Goal: Task Accomplishment & Management: Manage account settings

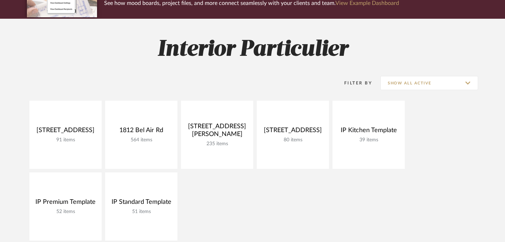
scroll to position [71, 0]
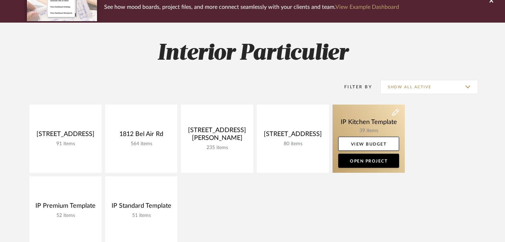
click at [361, 117] on link at bounding box center [368, 139] width 72 height 68
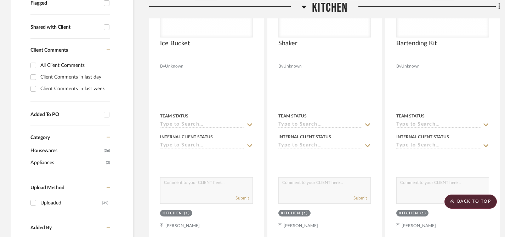
scroll to position [203, 0]
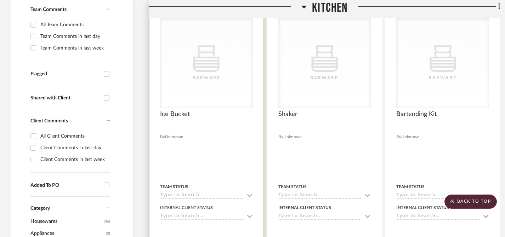
click at [0, 0] on div "Barware" at bounding box center [0, 0] width 0 height 0
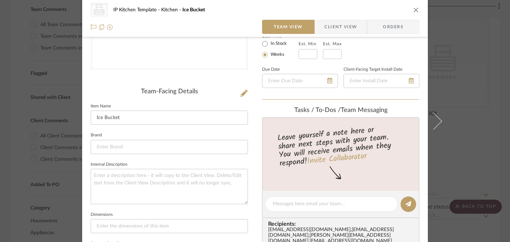
scroll to position [0, 0]
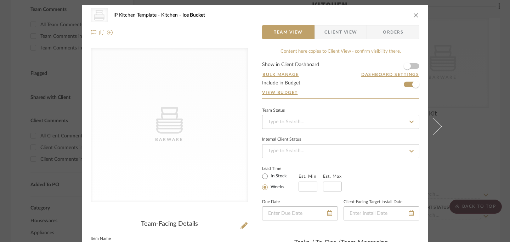
click at [0, 69] on div "CategoryIconHousewares Barware IP Kitchen Template Kitchen Ice Bucket Team View…" at bounding box center [255, 121] width 510 height 242
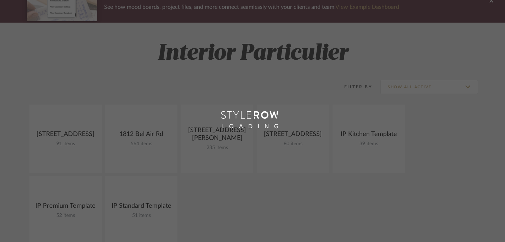
scroll to position [113, 0]
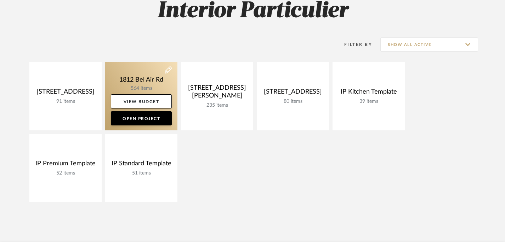
click at [134, 79] on link at bounding box center [141, 96] width 72 height 68
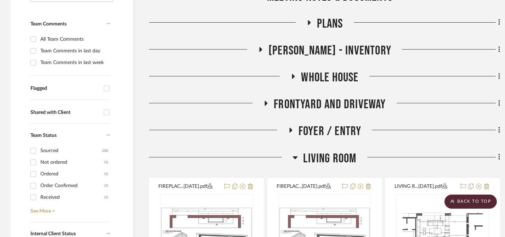
scroll to position [212, 0]
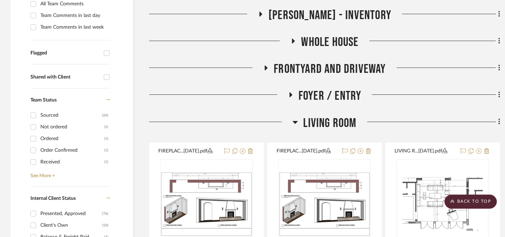
click at [299, 121] on h3 "Living Room" at bounding box center [324, 123] width 64 height 15
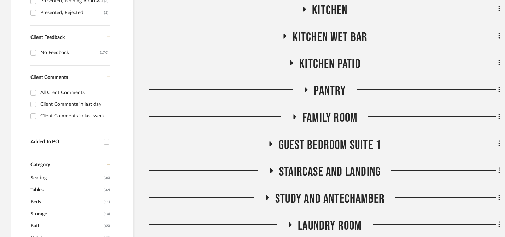
scroll to position [531, 0]
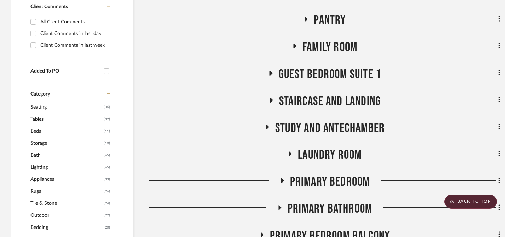
click at [267, 73] on icon at bounding box center [270, 72] width 8 height 5
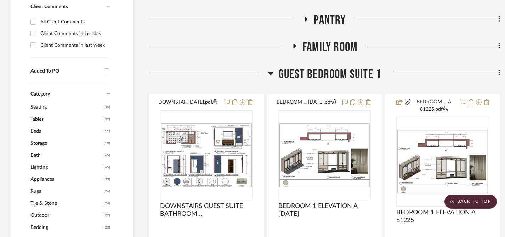
click at [499, 73] on icon at bounding box center [499, 73] width 2 height 8
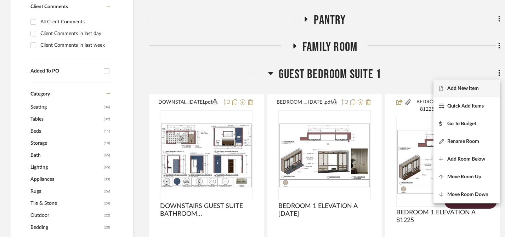
click at [466, 88] on span "Add New Item" at bounding box center [462, 88] width 31 height 6
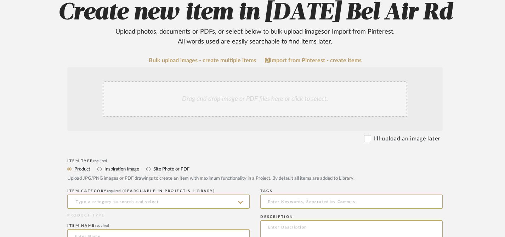
scroll to position [106, 0]
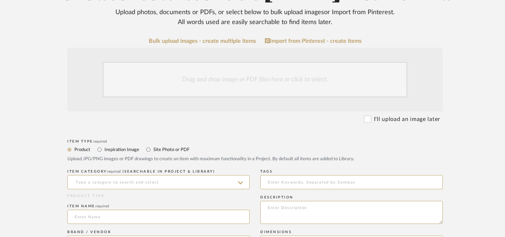
click at [153, 148] on label "Site Photo or PDF" at bounding box center [171, 150] width 37 height 8
click at [153, 148] on input "Site Photo or PDF" at bounding box center [148, 149] width 8 height 8
radio input "true"
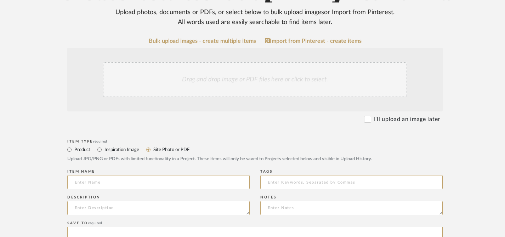
click at [206, 78] on div "Drag and drop image or PDF files here or click to select." at bounding box center [255, 79] width 304 height 35
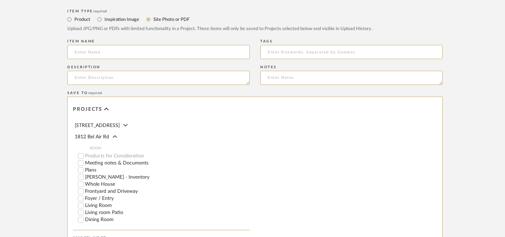
scroll to position [241, 0]
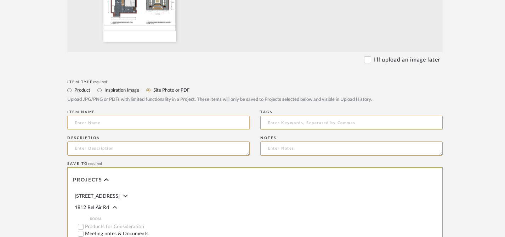
click at [116, 119] on input at bounding box center [158, 123] width 182 height 14
paste input "DOWNSTAIRS GUEST BEDROOM SUITE 1 [DATE]"
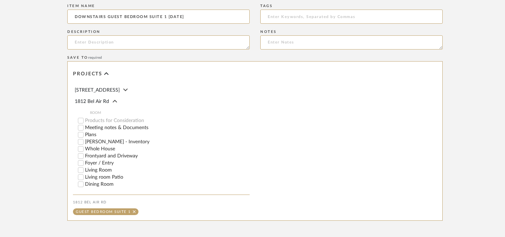
scroll to position [418, 0]
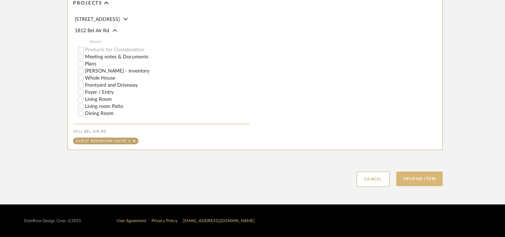
type input "DOWNSTAIRS GUEST BEDROOM SUITE 1 [DATE]"
click at [429, 179] on button "Upload Item" at bounding box center [419, 179] width 47 height 15
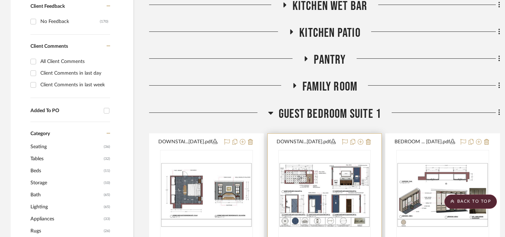
scroll to position [527, 0]
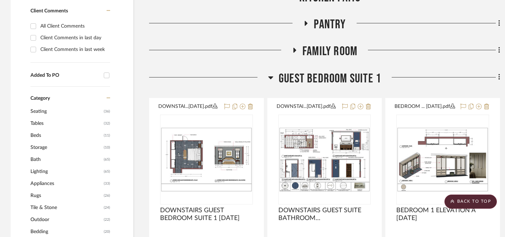
click at [272, 75] on icon at bounding box center [270, 77] width 5 height 8
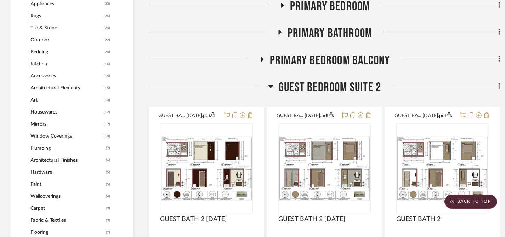
scroll to position [704, 0]
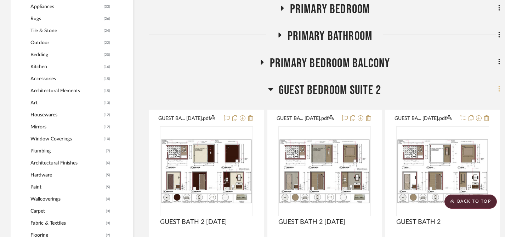
click at [498, 89] on icon at bounding box center [498, 89] width 1 height 6
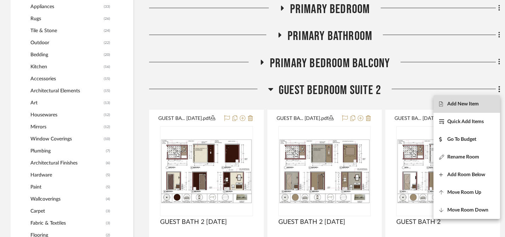
click at [467, 105] on span "Add New Item" at bounding box center [462, 104] width 31 height 6
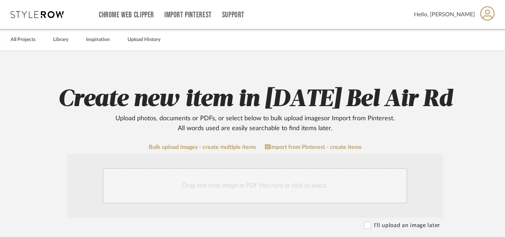
click at [220, 180] on div "Drag and drop image or PDF files here or click to select." at bounding box center [255, 185] width 304 height 35
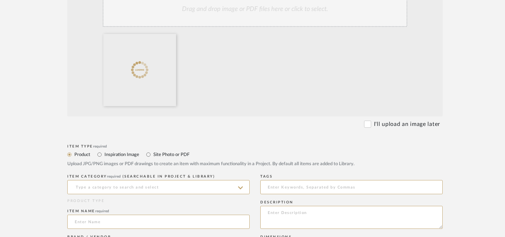
scroll to position [177, 0]
click at [153, 153] on label "Site Photo or PDF" at bounding box center [171, 154] width 37 height 8
click at [153, 153] on input "Site Photo or PDF" at bounding box center [148, 154] width 8 height 8
radio input "true"
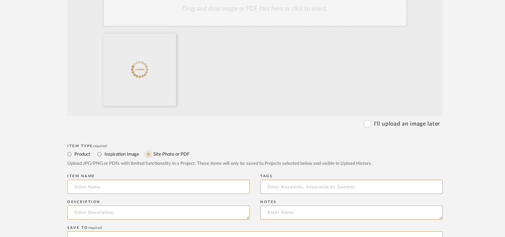
click at [150, 154] on input "Site Photo or PDF" at bounding box center [148, 154] width 8 height 8
click at [121, 184] on input at bounding box center [158, 187] width 182 height 14
paste input "GUEST BEDROOM SUITE 2 [DATE]"
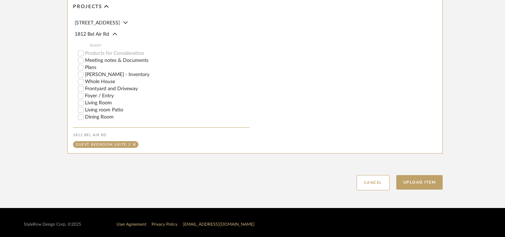
scroll to position [418, 0]
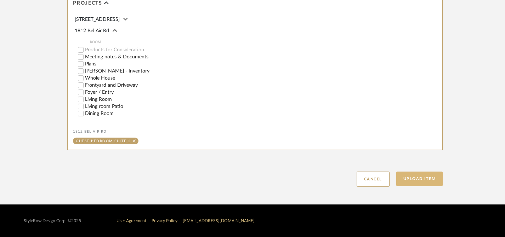
type input "GUEST BEDROOM SUITE 2 [DATE]"
click at [423, 175] on button "Upload Item" at bounding box center [419, 179] width 47 height 15
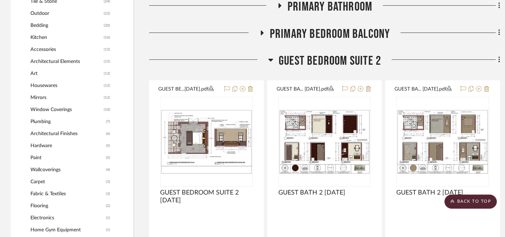
scroll to position [645, 0]
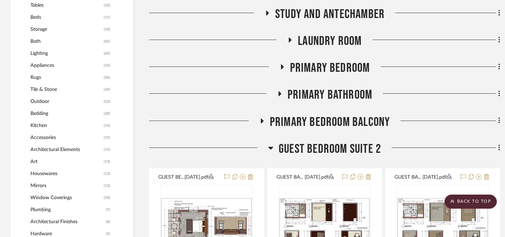
click at [272, 146] on icon at bounding box center [270, 148] width 5 height 8
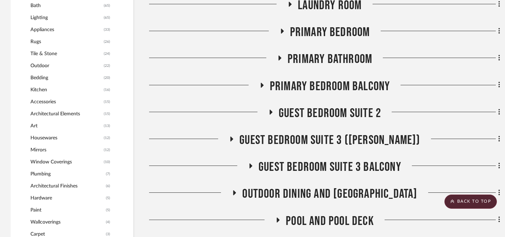
scroll to position [716, 0]
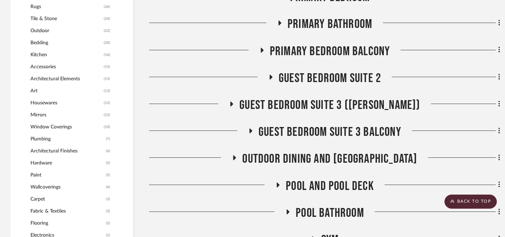
click at [236, 103] on icon at bounding box center [231, 104] width 8 height 5
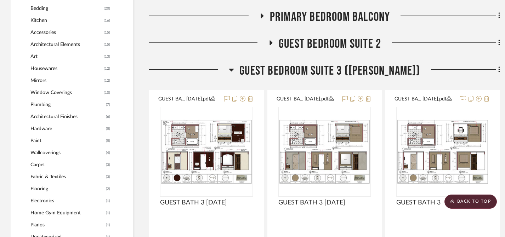
scroll to position [751, 0]
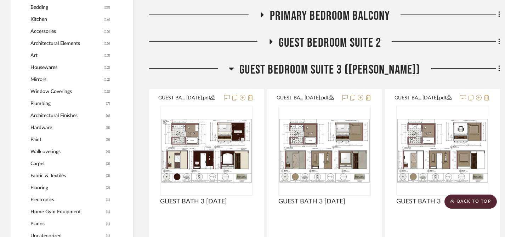
click at [245, 69] on h3 "Guest Bedroom Suite 3 ([PERSON_NAME])" at bounding box center [324, 69] width 191 height 15
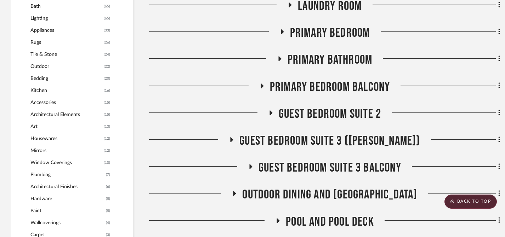
scroll to position [645, 0]
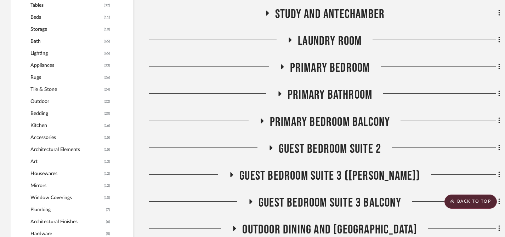
click at [282, 65] on icon at bounding box center [281, 66] width 8 height 5
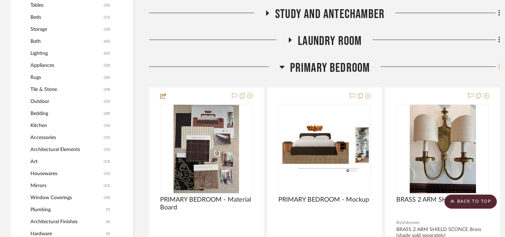
click at [498, 64] on icon at bounding box center [499, 67] width 2 height 8
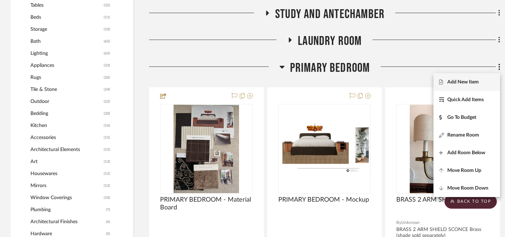
click at [465, 82] on span "Add New Item" at bounding box center [462, 82] width 31 height 6
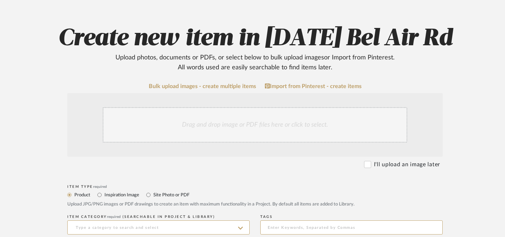
scroll to position [71, 0]
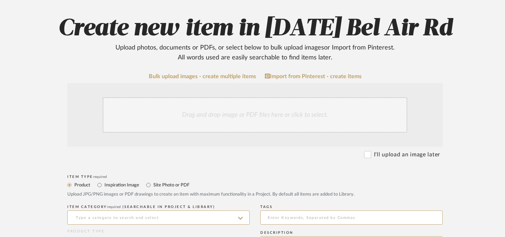
click at [174, 182] on label "Site Photo or PDF" at bounding box center [171, 185] width 37 height 8
click at [153, 182] on input "Site Photo or PDF" at bounding box center [148, 185] width 8 height 8
radio input "true"
click at [227, 106] on div "Drag and drop image or PDF files here or click to select." at bounding box center [255, 114] width 304 height 35
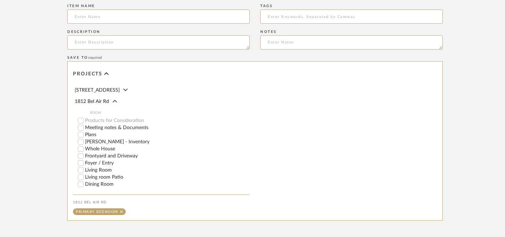
scroll to position [276, 0]
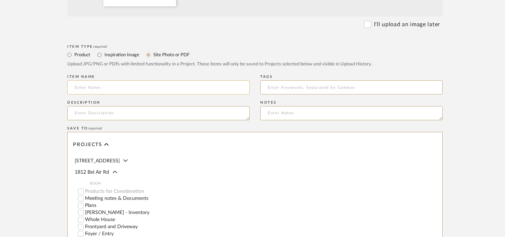
click at [116, 82] on input at bounding box center [158, 87] width 182 height 14
paste input "PRIMARY BEDROOM [DATE]"
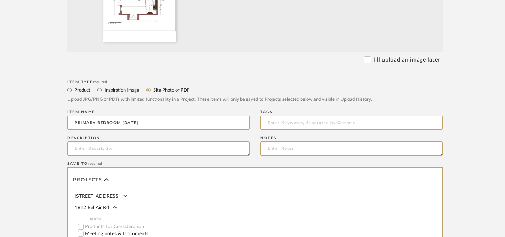
scroll to position [383, 0]
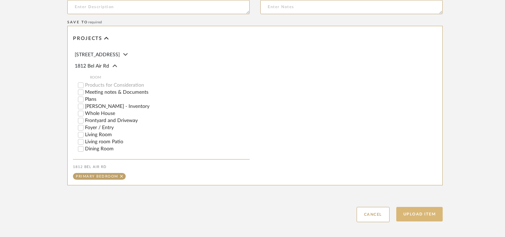
type input "PRIMARY BEDROOM [DATE]"
click at [420, 208] on button "Upload Item" at bounding box center [419, 214] width 47 height 15
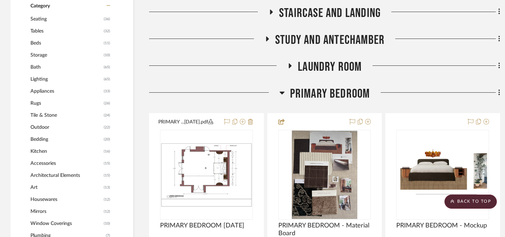
scroll to position [566, 0]
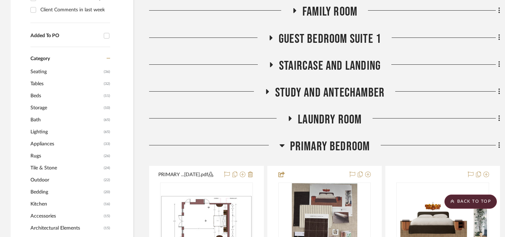
click at [276, 144] on div at bounding box center [214, 148] width 130 height 18
click at [279, 144] on icon at bounding box center [281, 145] width 5 height 8
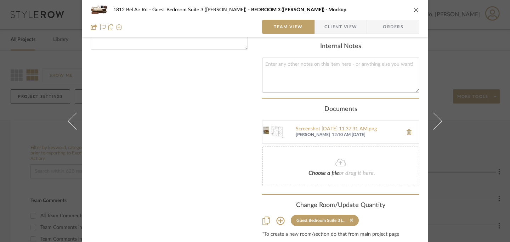
scroll to position [259, 0]
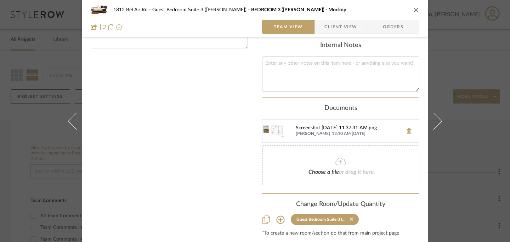
click at [325, 126] on div "Screenshot 2025-10-09 at 11.37.31 AM.png" at bounding box center [346, 129] width 103 height 6
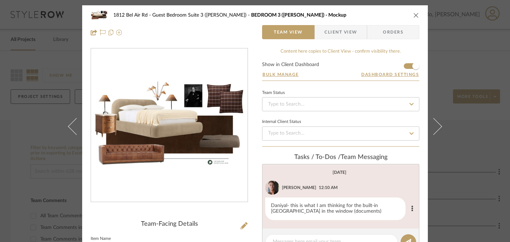
scroll to position [35, 0]
